Goal: Task Accomplishment & Management: Manage account settings

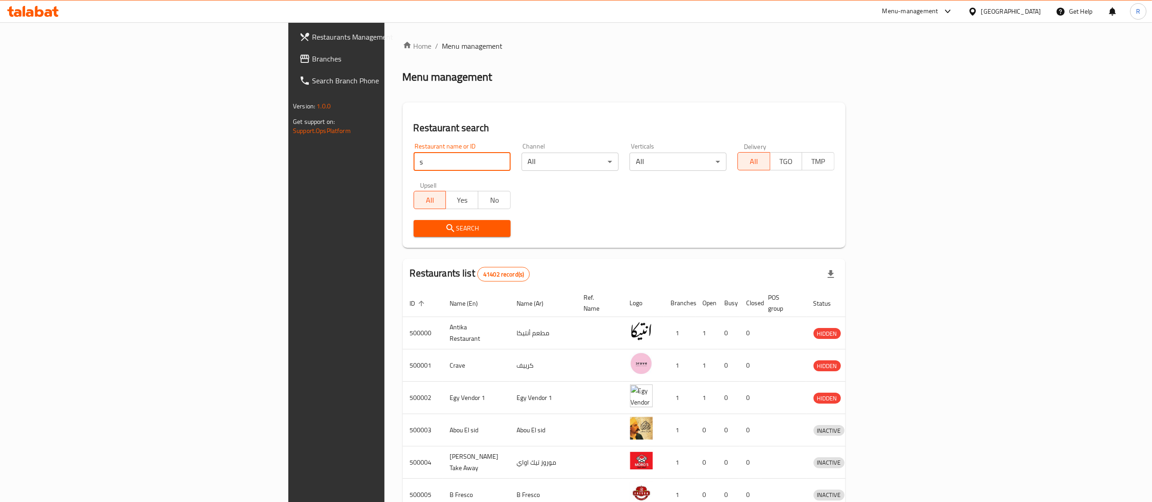
click at [414, 158] on input "s" at bounding box center [462, 162] width 97 height 18
type input "smash it"
click button "Search" at bounding box center [462, 228] width 97 height 17
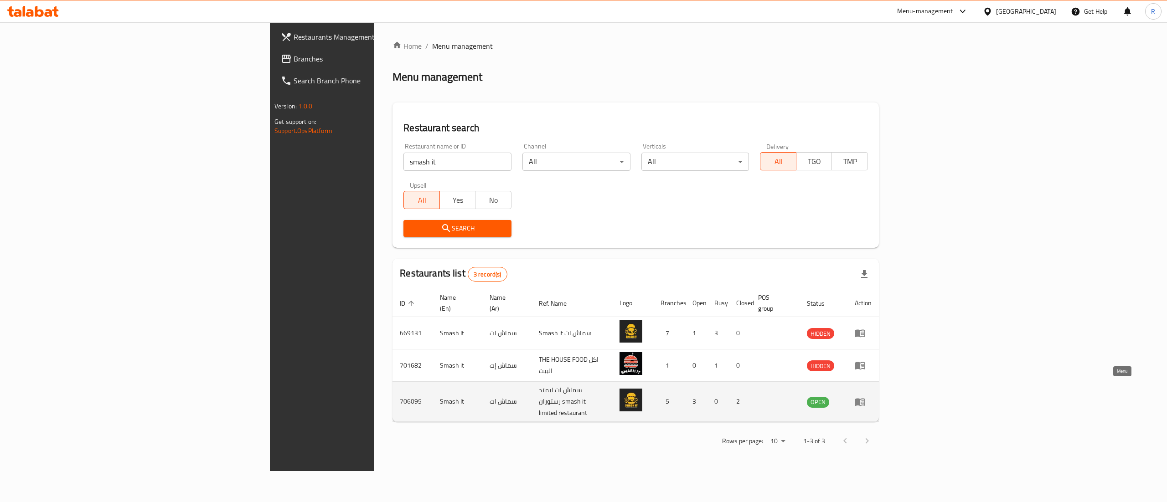
click at [865, 396] on icon "enhanced table" at bounding box center [859, 401] width 11 height 11
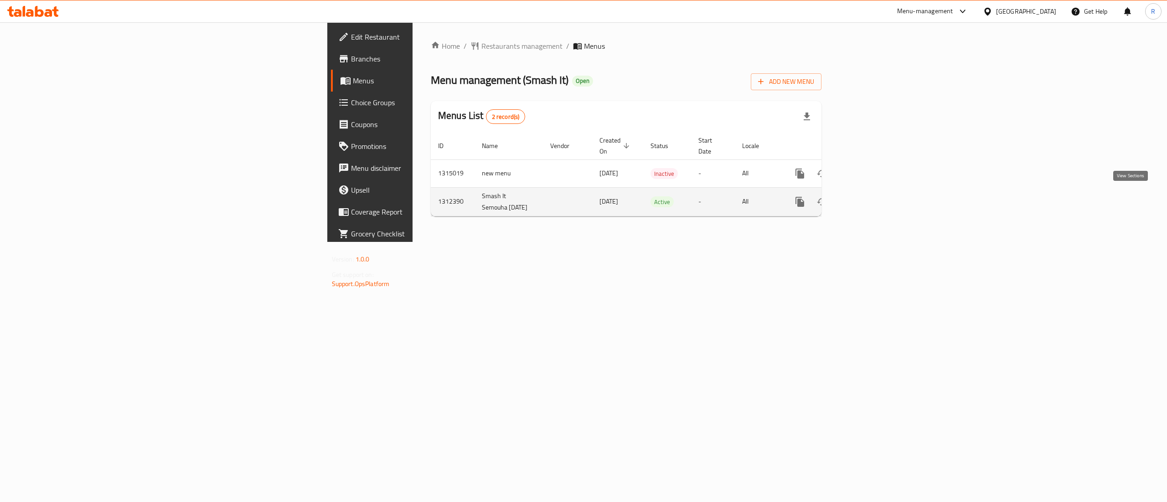
click at [871, 196] on icon "enhanced table" at bounding box center [865, 201] width 11 height 11
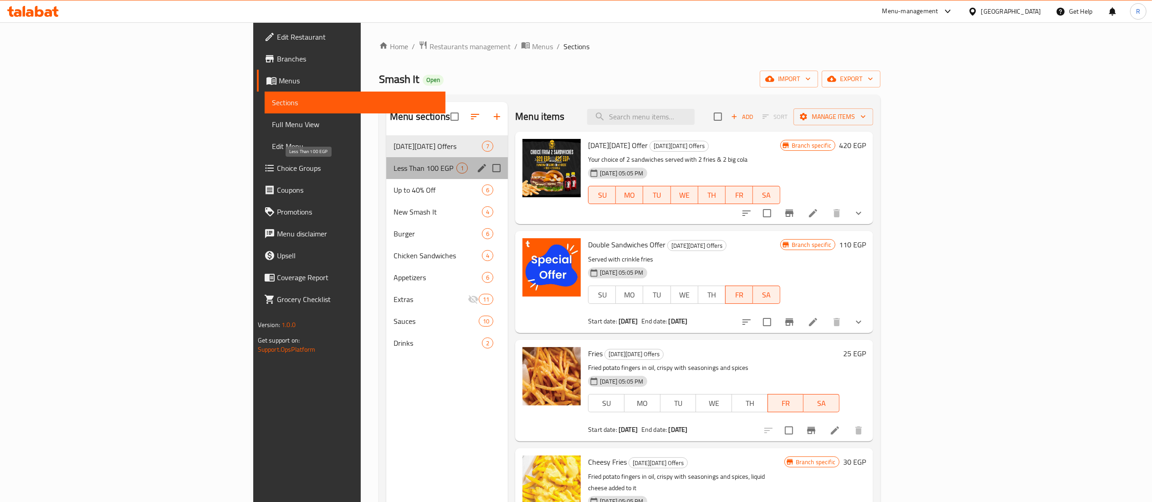
click at [394, 173] on span "Less Than 100 EGP" at bounding box center [425, 168] width 63 height 11
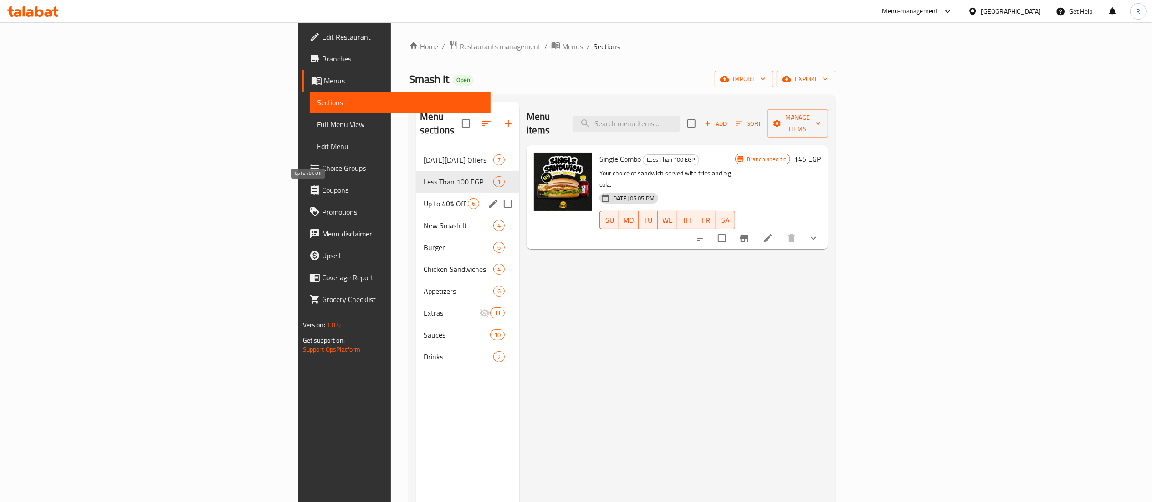
click at [424, 198] on span "Up to 40% Off" at bounding box center [446, 203] width 44 height 11
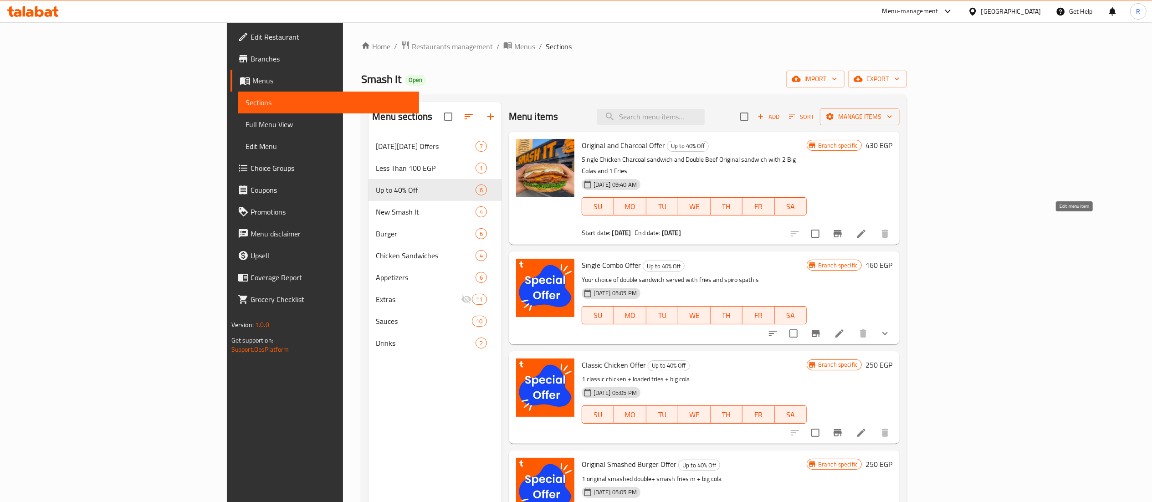
click at [867, 228] on icon at bounding box center [861, 233] width 11 height 11
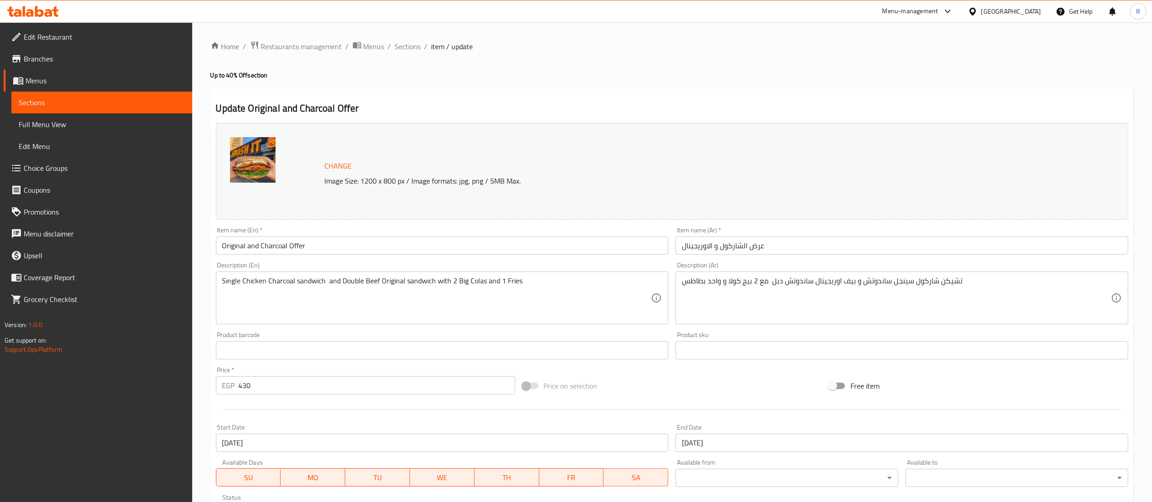
click at [221, 284] on div "Single Chicken Charcoal sandwich and Double Beef Original sandwich with 2 Big C…" at bounding box center [442, 298] width 453 height 53
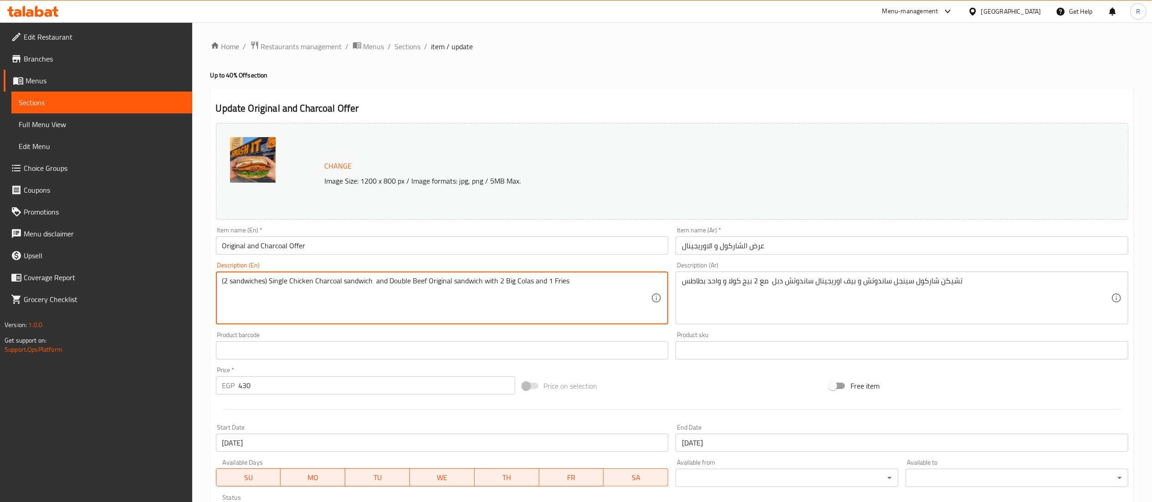
type textarea "(2 sandwiches) Single Chicken Charcoal sandwich and Double Beef Original sandwi…"
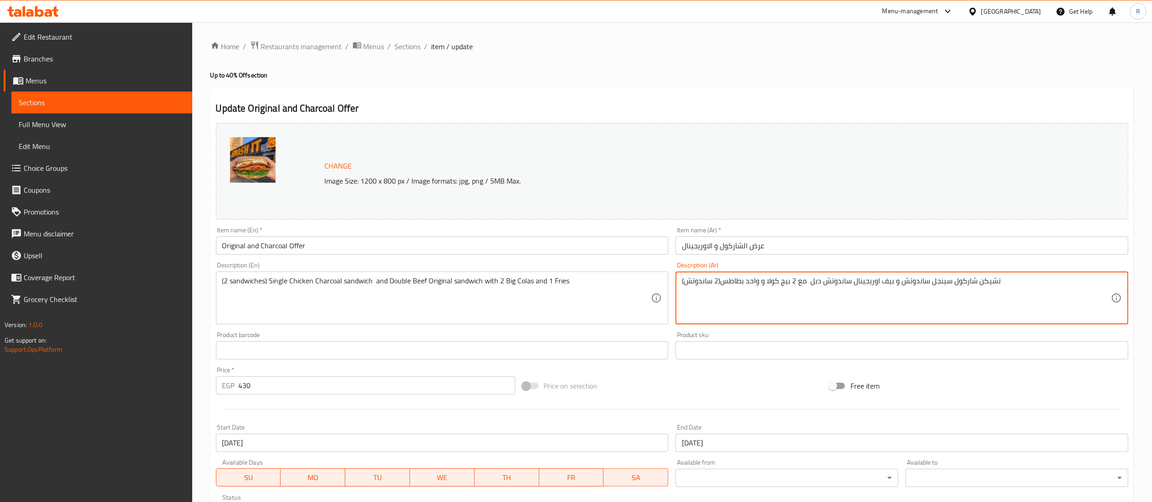
scroll to position [154, 0]
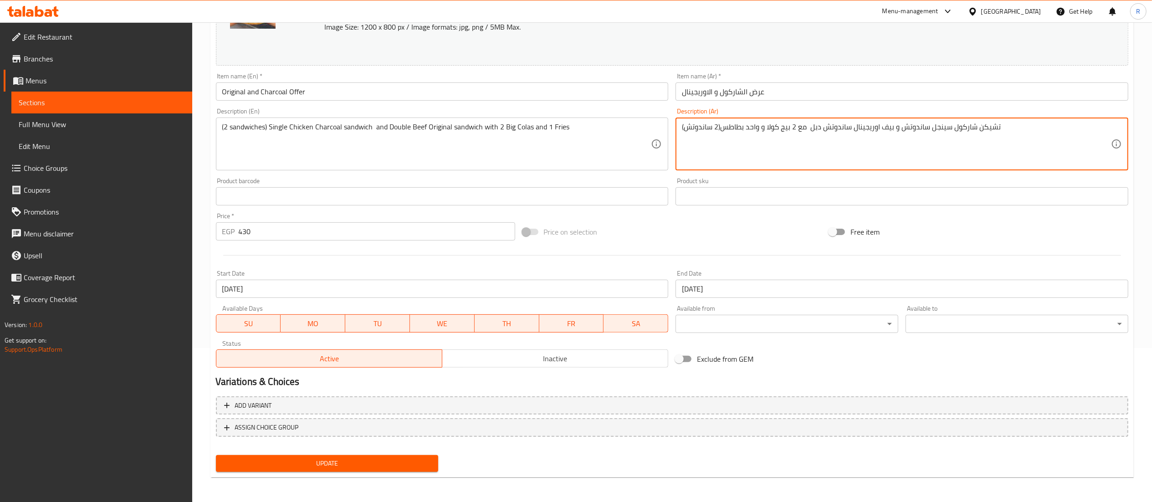
type textarea "تشيكن شاركول سينجل ساندوتش و بيف اوريجينال ساندوتش دبل مع 2 بيج كولا و واحد بطا…"
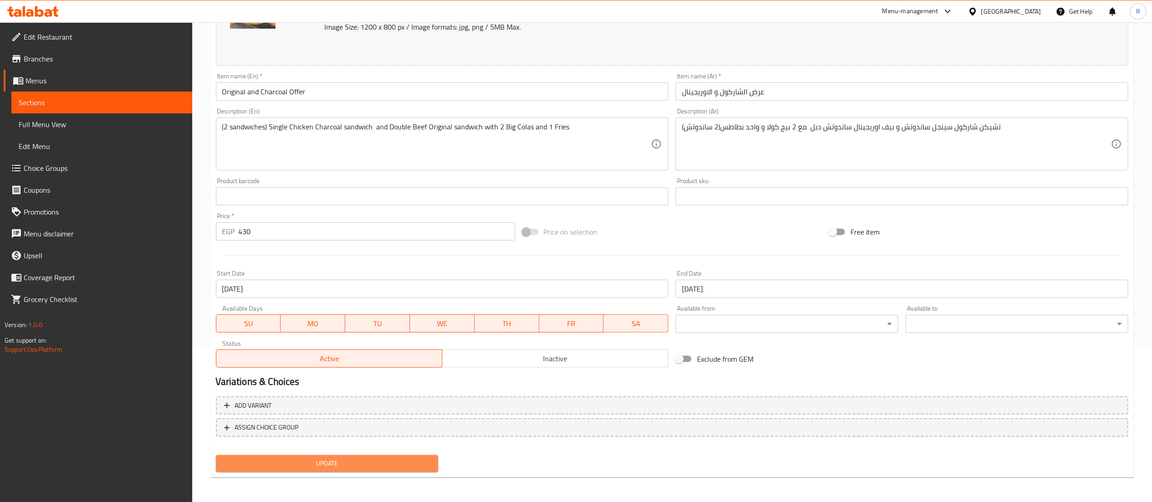
click at [362, 465] on span "Update" at bounding box center [327, 463] width 208 height 11
